Goal: Task Accomplishment & Management: Manage account settings

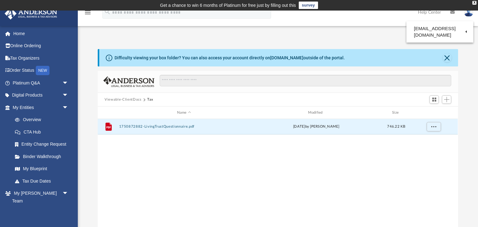
scroll to position [141, 359]
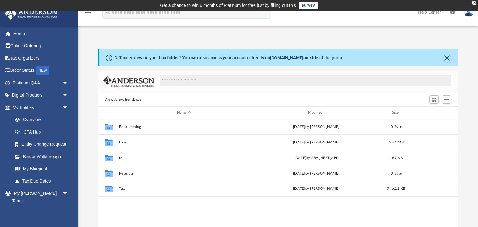
scroll to position [141, 359]
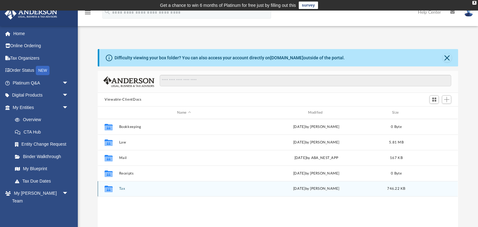
click at [111, 189] on icon "grid" at bounding box center [108, 189] width 8 height 5
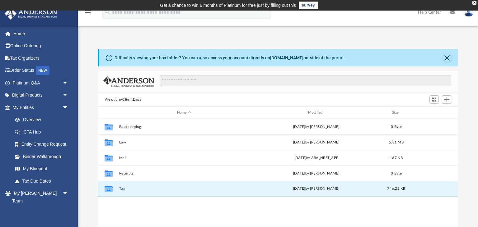
click at [111, 188] on icon "grid" at bounding box center [108, 189] width 8 height 5
click at [120, 187] on div "Collaborated Folder Tax Wed Jul 9 2025 by Bernard Tribie 746.22 KB" at bounding box center [278, 189] width 360 height 16
click at [120, 188] on button "Tax" at bounding box center [184, 189] width 130 height 4
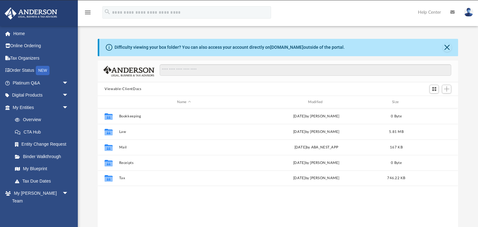
scroll to position [141, 359]
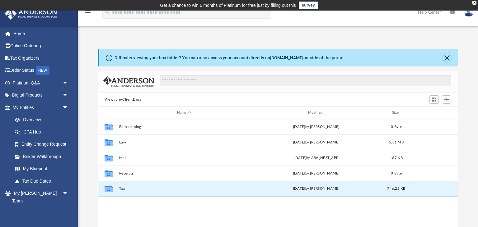
click at [123, 189] on button "Tax" at bounding box center [184, 189] width 130 height 4
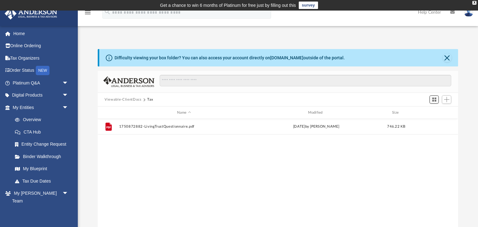
click at [434, 98] on span "Switch to Grid View" at bounding box center [433, 99] width 5 height 5
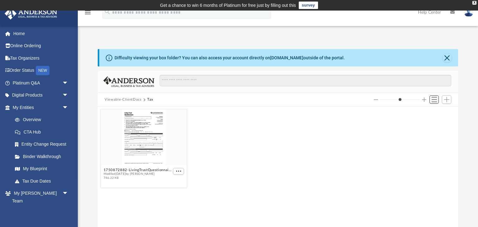
scroll to position [141, 359]
click at [434, 98] on span "Switch to List View" at bounding box center [433, 99] width 5 height 5
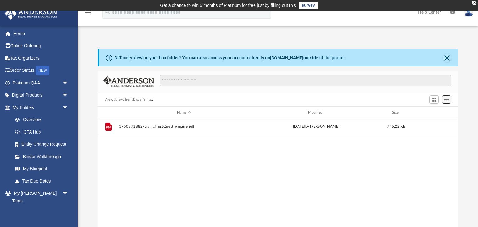
click at [448, 99] on span "Add" at bounding box center [446, 99] width 5 height 5
click at [435, 111] on li "Upload" at bounding box center [438, 112] width 20 height 7
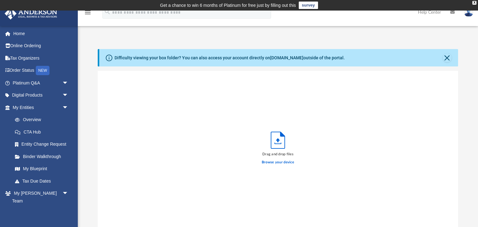
scroll to position [158, 359]
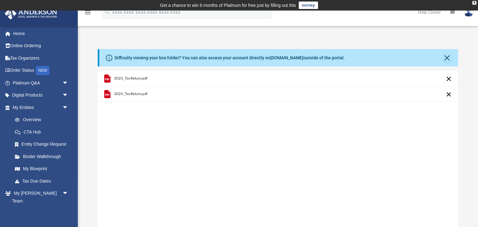
click at [359, 205] on div "2023_TaxReturn.pdf 2024_TaxReturn.pdf" at bounding box center [278, 150] width 360 height 158
drag, startPoint x: 113, startPoint y: 95, endPoint x: 118, endPoint y: 69, distance: 26.2
click at [118, 87] on div "2024_TaxReturn.pdf" at bounding box center [184, 94] width 169 height 14
drag, startPoint x: 106, startPoint y: 95, endPoint x: 118, endPoint y: 69, distance: 28.8
click at [118, 69] on div "Difficulty viewing your box folder? You can also access your account directly o…" at bounding box center [278, 148] width 360 height 199
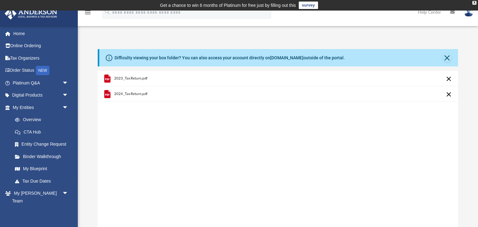
click at [448, 79] on button "Cancel this upload" at bounding box center [448, 78] width 7 height 7
click at [276, 194] on div "2024_TaxReturn.pdf" at bounding box center [278, 150] width 360 height 158
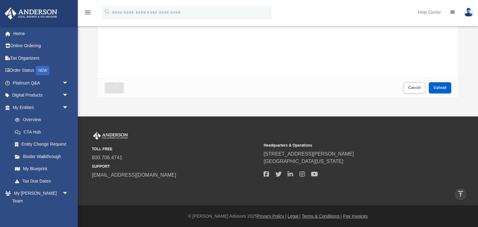
scroll to position [0, 0]
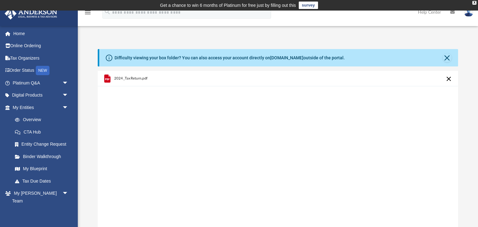
click at [243, 136] on div "2024_TaxReturn.pdf" at bounding box center [278, 150] width 360 height 158
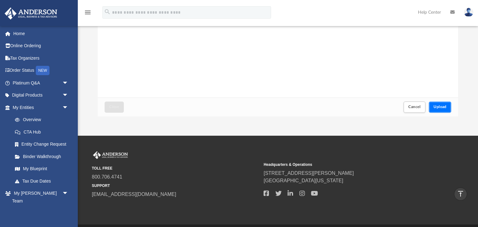
click at [438, 104] on button "Upload" at bounding box center [439, 107] width 22 height 11
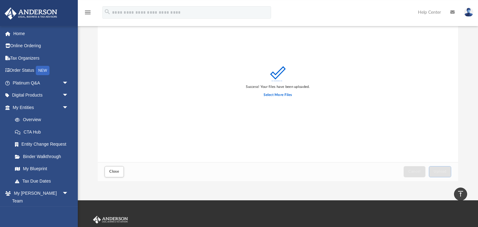
scroll to position [0, 0]
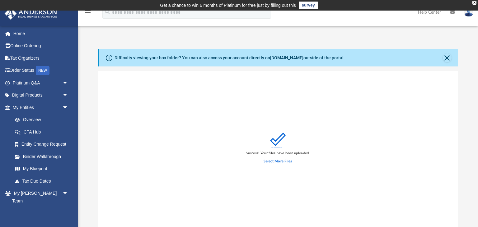
click at [275, 159] on label "Select More Files" at bounding box center [277, 162] width 28 height 6
click at [0, 0] on input "Select More Files" at bounding box center [0, 0] width 0 height 0
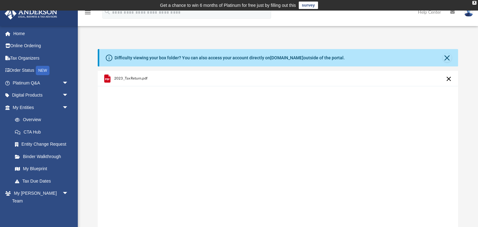
scroll to position [150, 0]
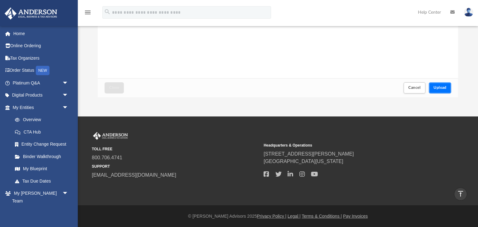
click at [435, 86] on span "Upload" at bounding box center [439, 88] width 13 height 4
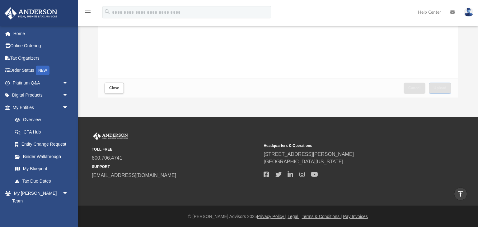
scroll to position [0, 0]
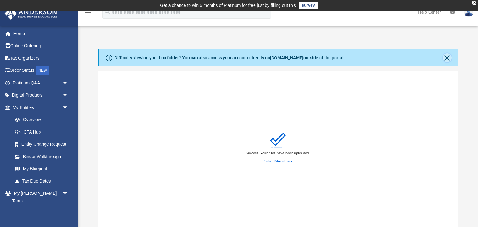
click at [449, 58] on button "Close" at bounding box center [446, 57] width 9 height 9
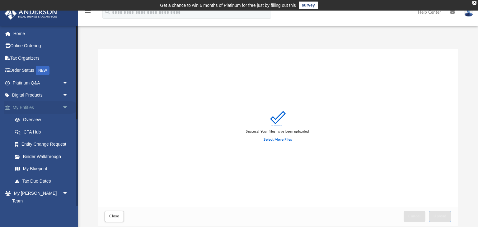
click at [36, 109] on link "My Entities arrow_drop_down" at bounding box center [40, 107] width 73 height 12
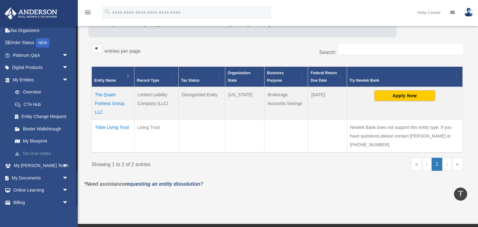
scroll to position [30, 0]
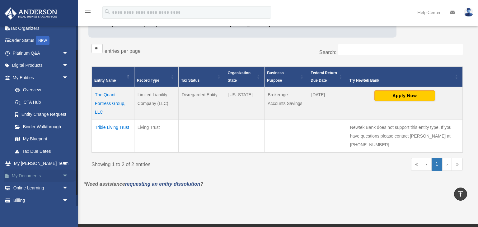
click at [28, 176] on link "My Documents arrow_drop_down" at bounding box center [40, 176] width 73 height 12
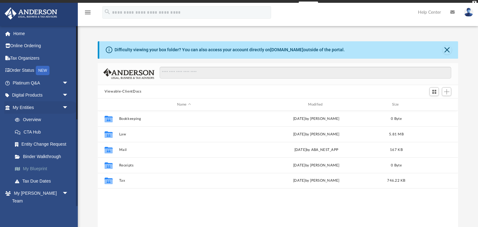
scroll to position [141, 359]
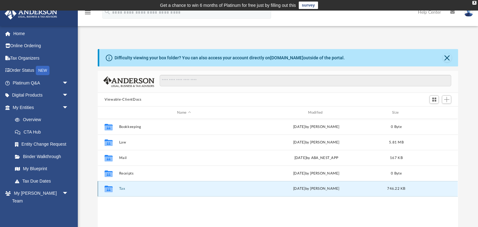
click at [125, 187] on button "Tax" at bounding box center [184, 189] width 130 height 4
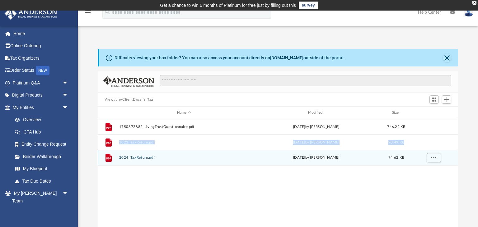
drag, startPoint x: 117, startPoint y: 157, endPoint x: 119, endPoint y: 137, distance: 20.3
click at [119, 150] on div "File 2024_TaxReturn.pdf today by Bernard Tribie 94.62 KB" at bounding box center [278, 158] width 360 height 16
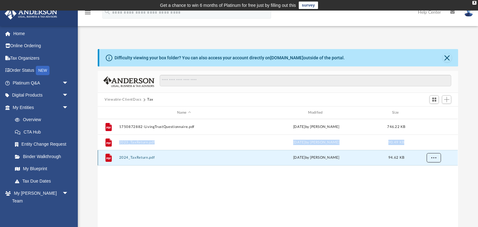
click at [437, 158] on button "More options" at bounding box center [433, 157] width 14 height 9
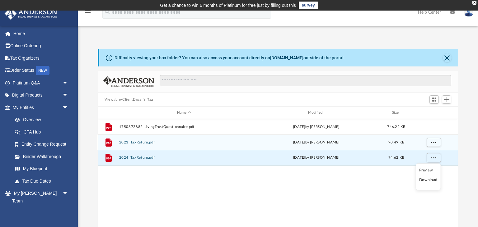
drag, startPoint x: 185, startPoint y: 138, endPoint x: 184, endPoint y: 184, distance: 46.6
click at [184, 150] on div "File 2023_TaxReturn.pdf today by Bernard Tribie 90.49 KB" at bounding box center [278, 143] width 360 height 16
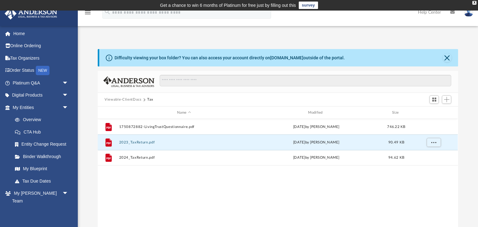
click at [185, 184] on div "File 1750872882-LivingTrustQuestionnaire.pdf Wed Jul 9 2025 by Bernard Tribie 7…" at bounding box center [278, 183] width 360 height 129
click at [217, 182] on div "File 1750872882-LivingTrustQuestionnaire.pdf Wed Jul 9 2025 by Bernard Tribie 7…" at bounding box center [278, 183] width 360 height 129
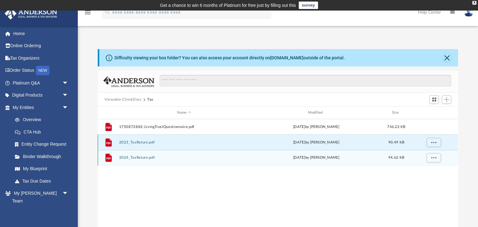
drag, startPoint x: 110, startPoint y: 158, endPoint x: 122, endPoint y: 143, distance: 18.8
click at [122, 143] on div "File 1750872882-LivingTrustQuestionnaire.pdf Wed Jul 9 2025 by Bernard Tribie 7…" at bounding box center [278, 142] width 360 height 47
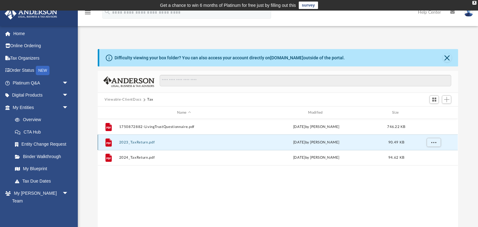
drag, startPoint x: 111, startPoint y: 137, endPoint x: 135, endPoint y: 173, distance: 42.8
click at [116, 147] on div "File" at bounding box center [109, 142] width 16 height 10
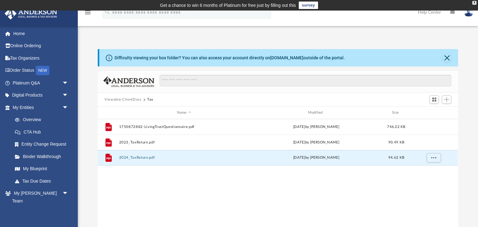
click at [285, 200] on div "File 1750872882-LivingTrustQuestionnaire.pdf Wed Jul 9 2025 by Bernard Tribie 7…" at bounding box center [278, 183] width 360 height 129
click at [435, 160] on button "More options" at bounding box center [433, 157] width 14 height 9
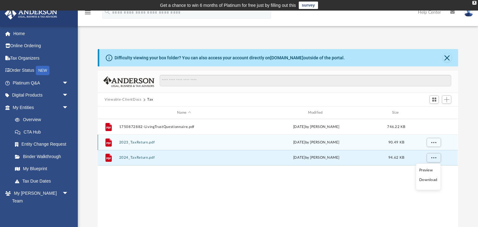
click at [123, 138] on div "File 2023_TaxReturn.pdf today by Bernard Tribie 90.49 KB" at bounding box center [278, 143] width 360 height 16
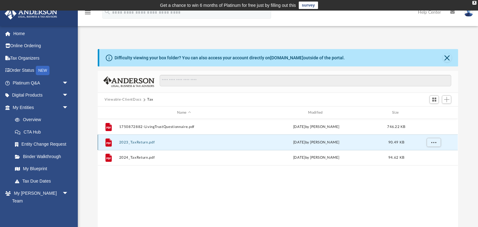
drag, startPoint x: 107, startPoint y: 143, endPoint x: 103, endPoint y: 182, distance: 39.4
click at [103, 182] on div "File 1750872882-LivingTrustQuestionnaire.pdf Wed Jul 9 2025 by Bernard Tribie 7…" at bounding box center [278, 183] width 360 height 129
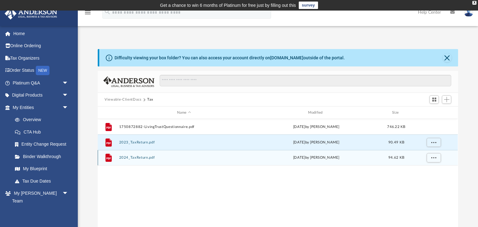
drag, startPoint x: 111, startPoint y: 163, endPoint x: 111, endPoint y: 140, distance: 23.0
click at [111, 153] on div "File" at bounding box center [109, 158] width 16 height 10
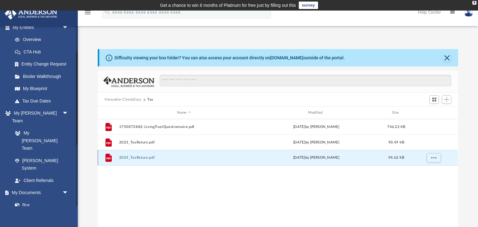
scroll to position [17, 0]
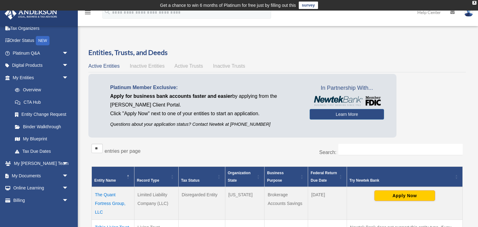
click at [202, 147] on div "** ** ** *** entries per page" at bounding box center [181, 152] width 181 height 16
click at [379, 39] on div "Overview date_range Published on Last updated [DATE] [DATE] by [PERSON_NAME] Ad…" at bounding box center [278, 171] width 400 height 268
click at [468, 13] on img at bounding box center [468, 12] width 9 height 9
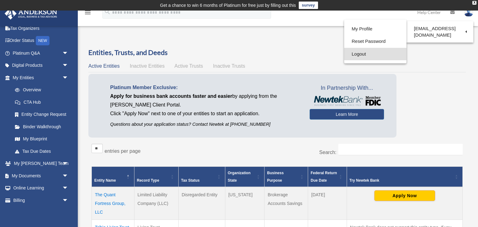
click at [358, 52] on link "Logout" at bounding box center [375, 54] width 62 height 13
